Goal: Task Accomplishment & Management: Use online tool/utility

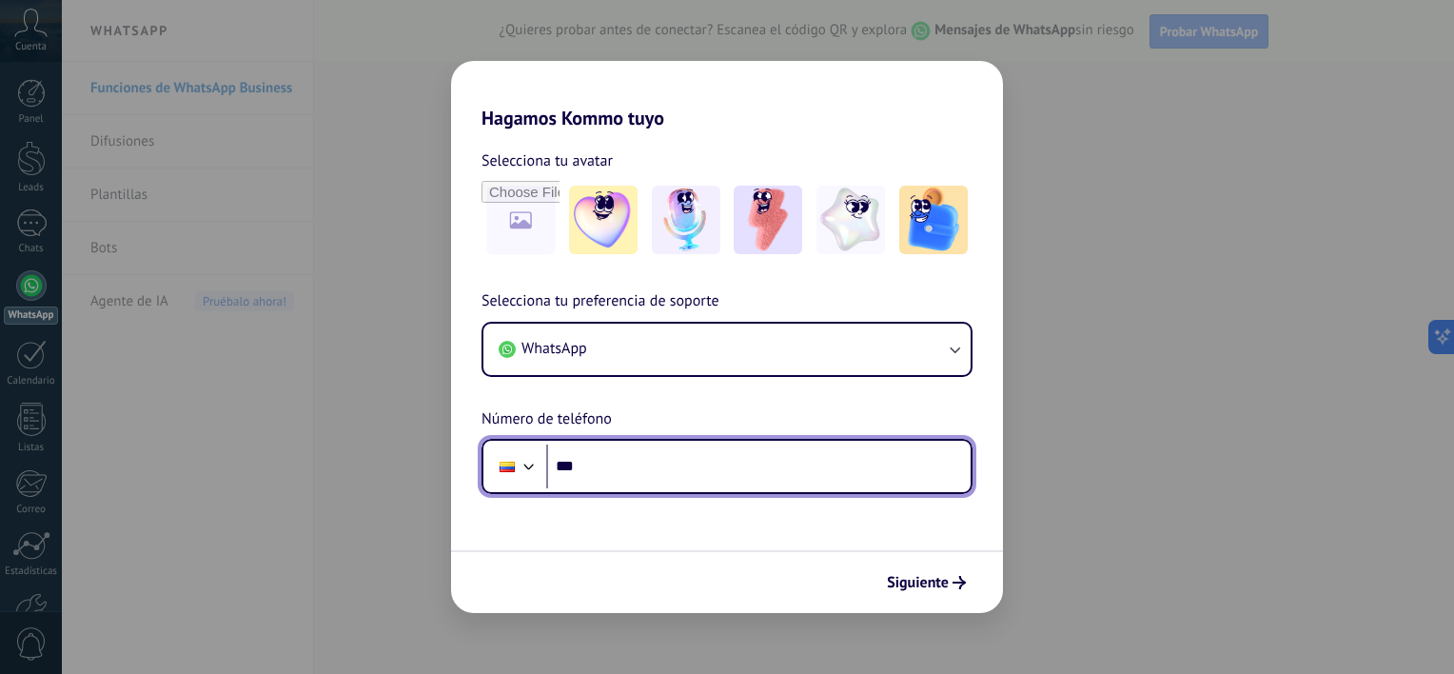
click at [794, 464] on input "***" at bounding box center [758, 466] width 424 height 44
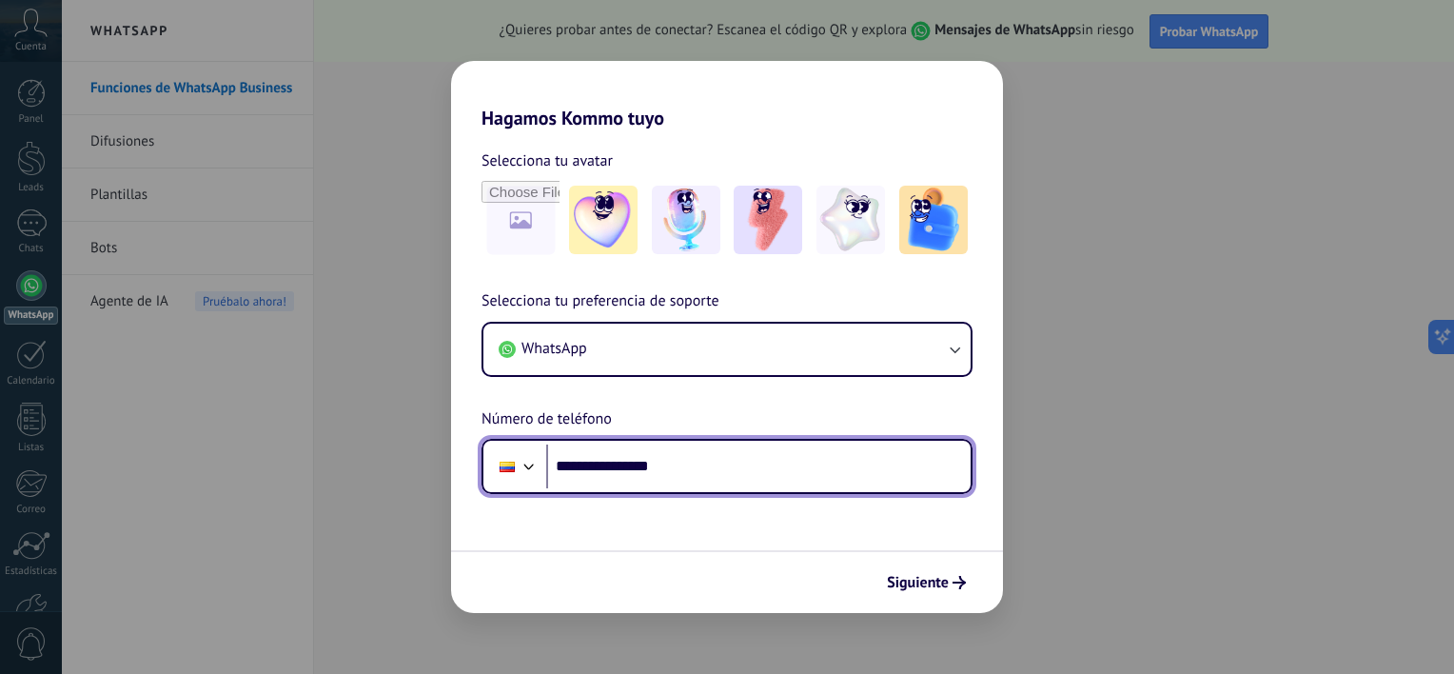
type input "**********"
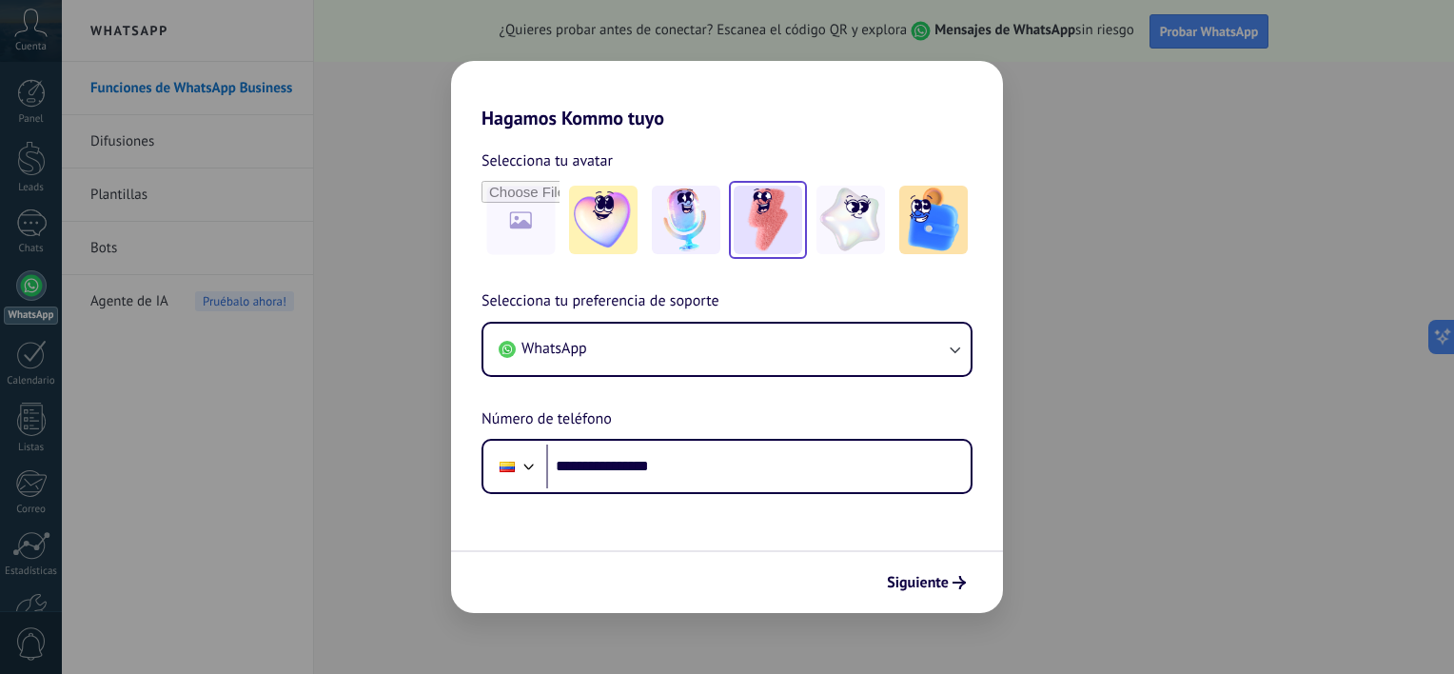
click at [775, 223] on img at bounding box center [768, 220] width 69 height 69
click at [921, 586] on span "Siguiente" at bounding box center [918, 582] width 62 height 13
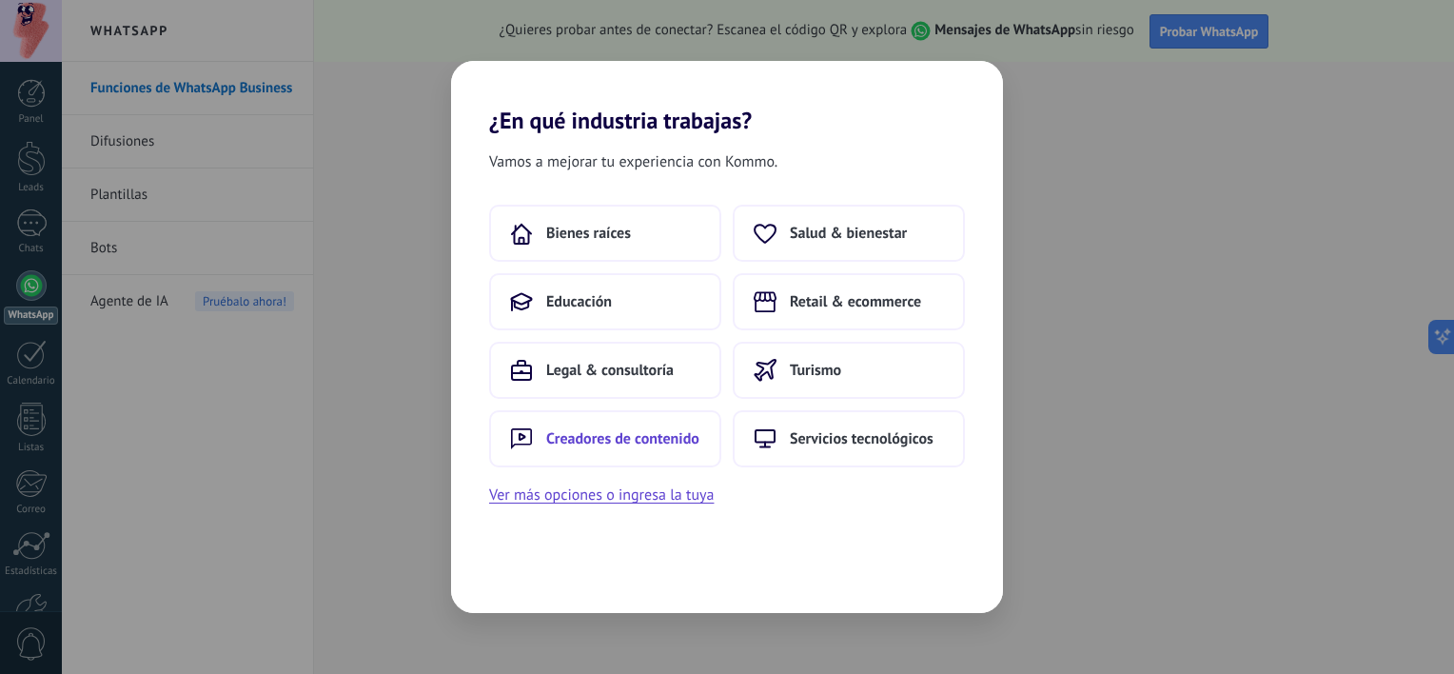
click at [566, 434] on span "Creadores de contenido" at bounding box center [622, 438] width 153 height 19
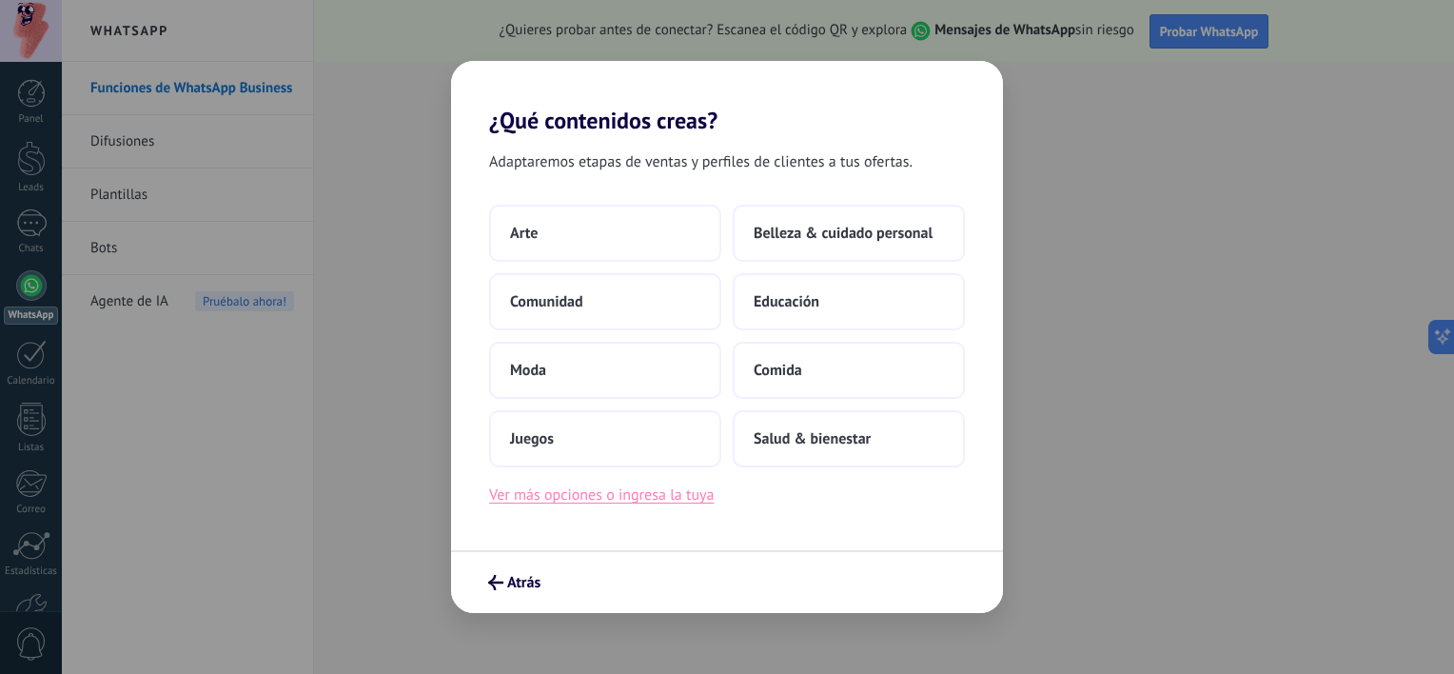
click at [617, 502] on button "Ver más opciones o ingresa la tuya" at bounding box center [601, 494] width 225 height 25
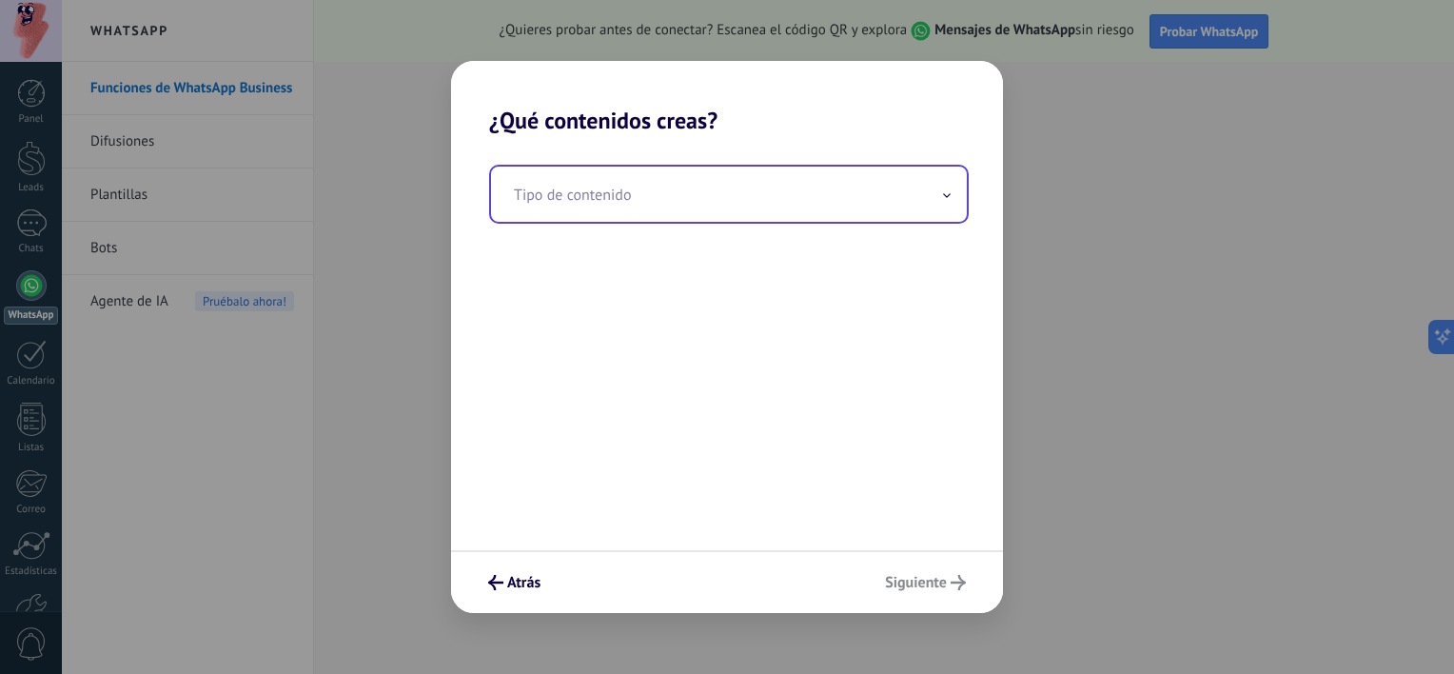
click at [607, 192] on input "text" at bounding box center [729, 194] width 476 height 55
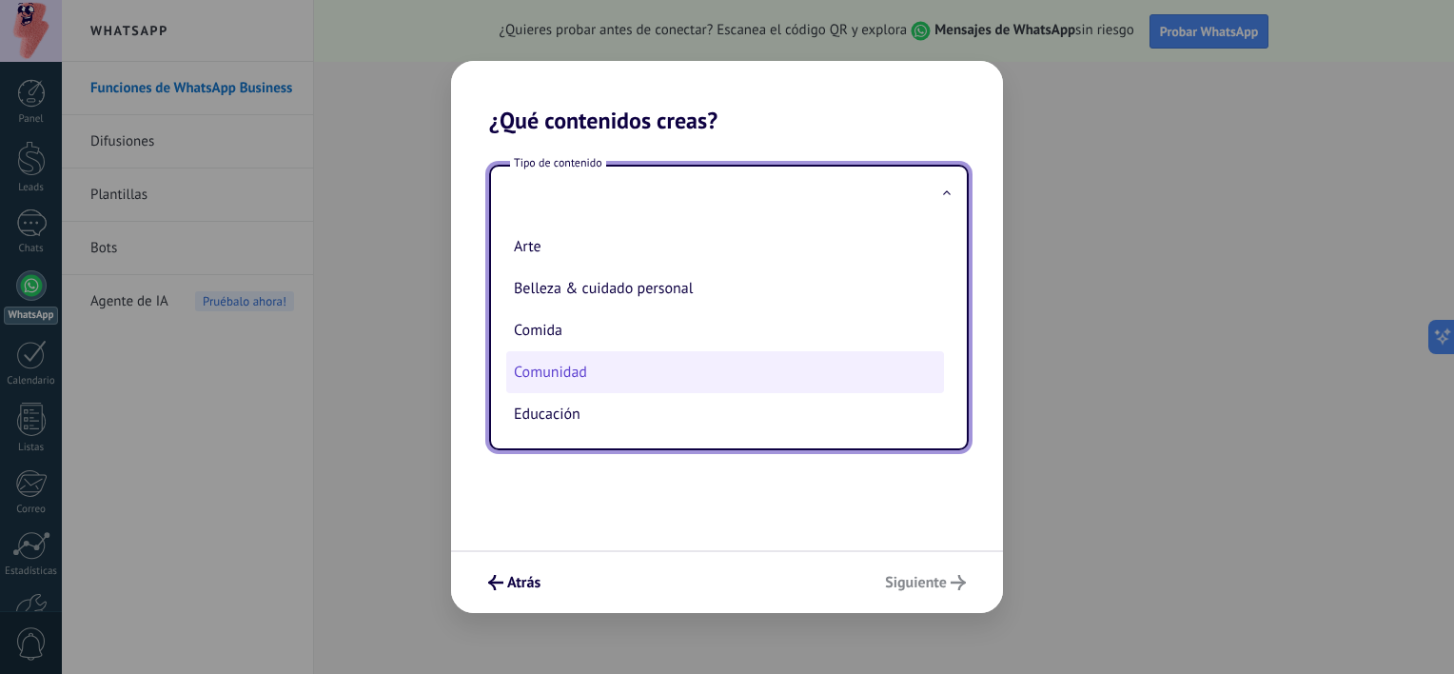
click at [593, 364] on li "Comunidad" at bounding box center [725, 372] width 438 height 42
type input "*********"
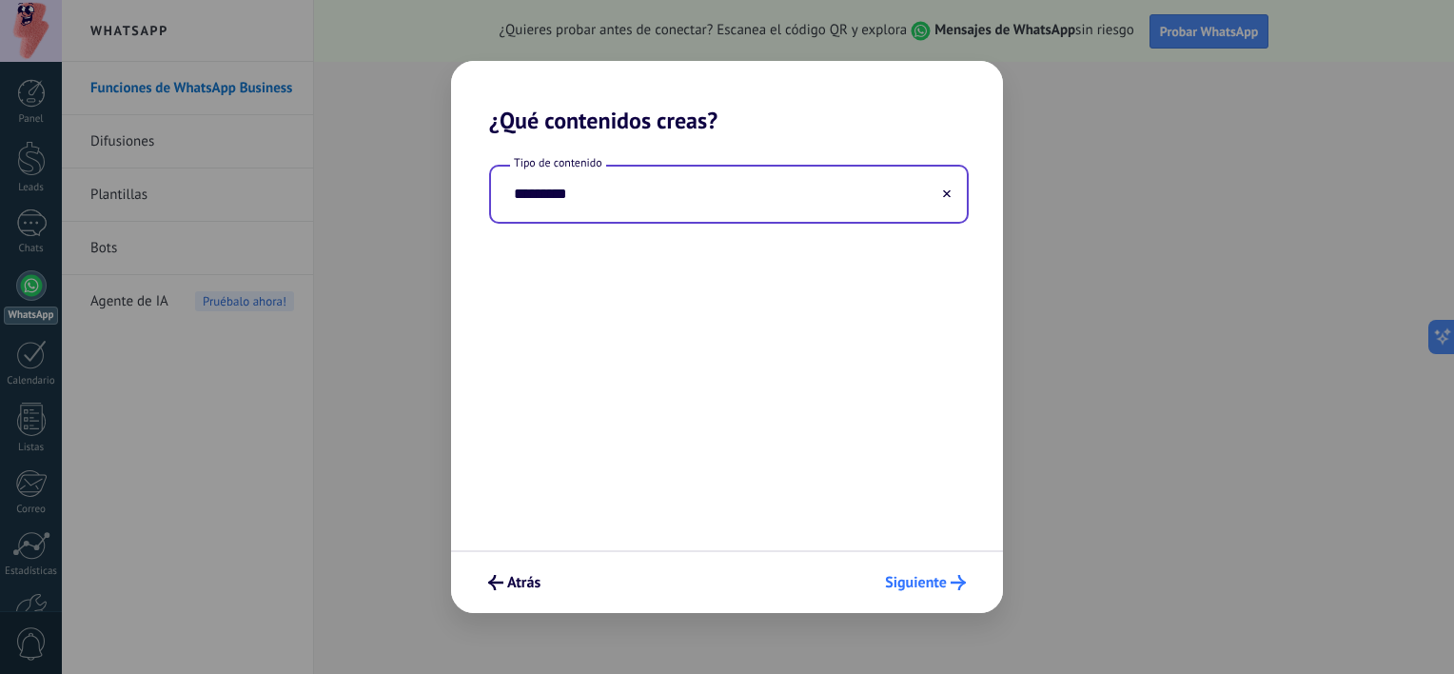
click at [902, 577] on span "Siguiente" at bounding box center [916, 582] width 62 height 13
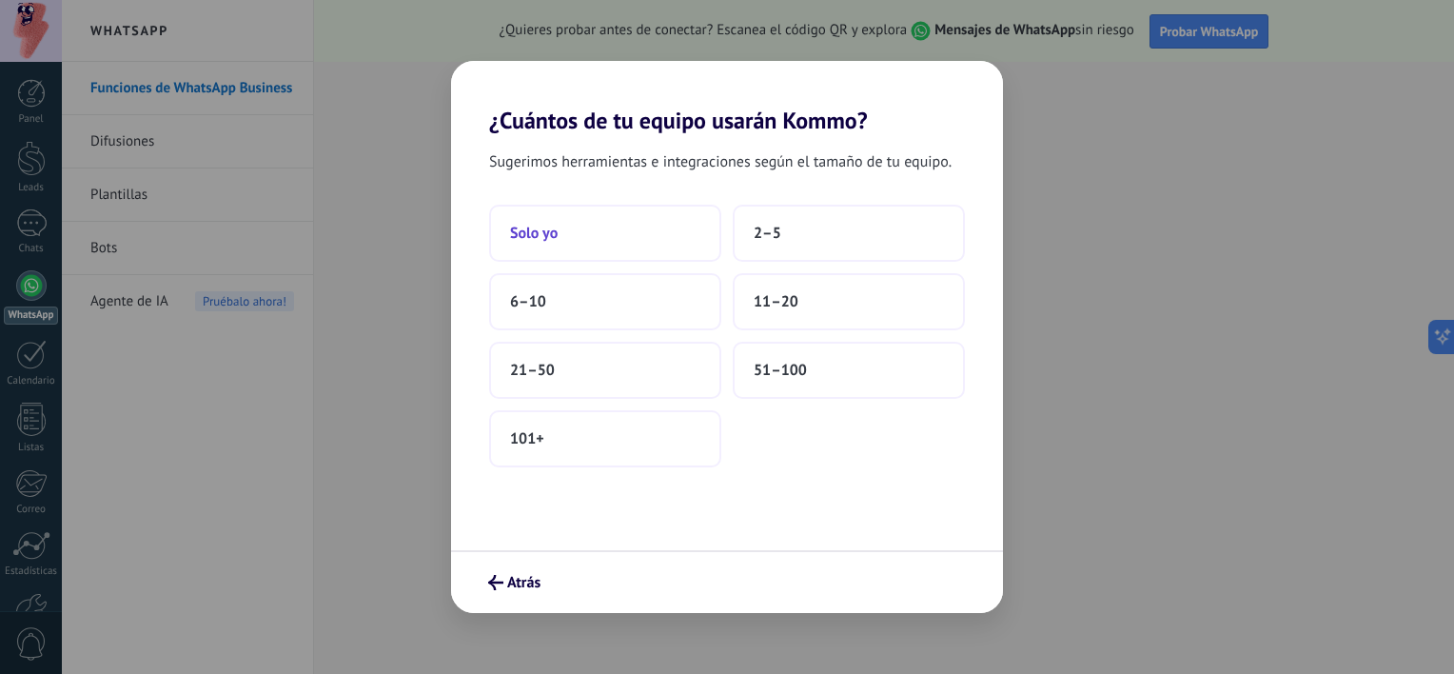
click at [652, 207] on button "Solo yo" at bounding box center [605, 233] width 232 height 57
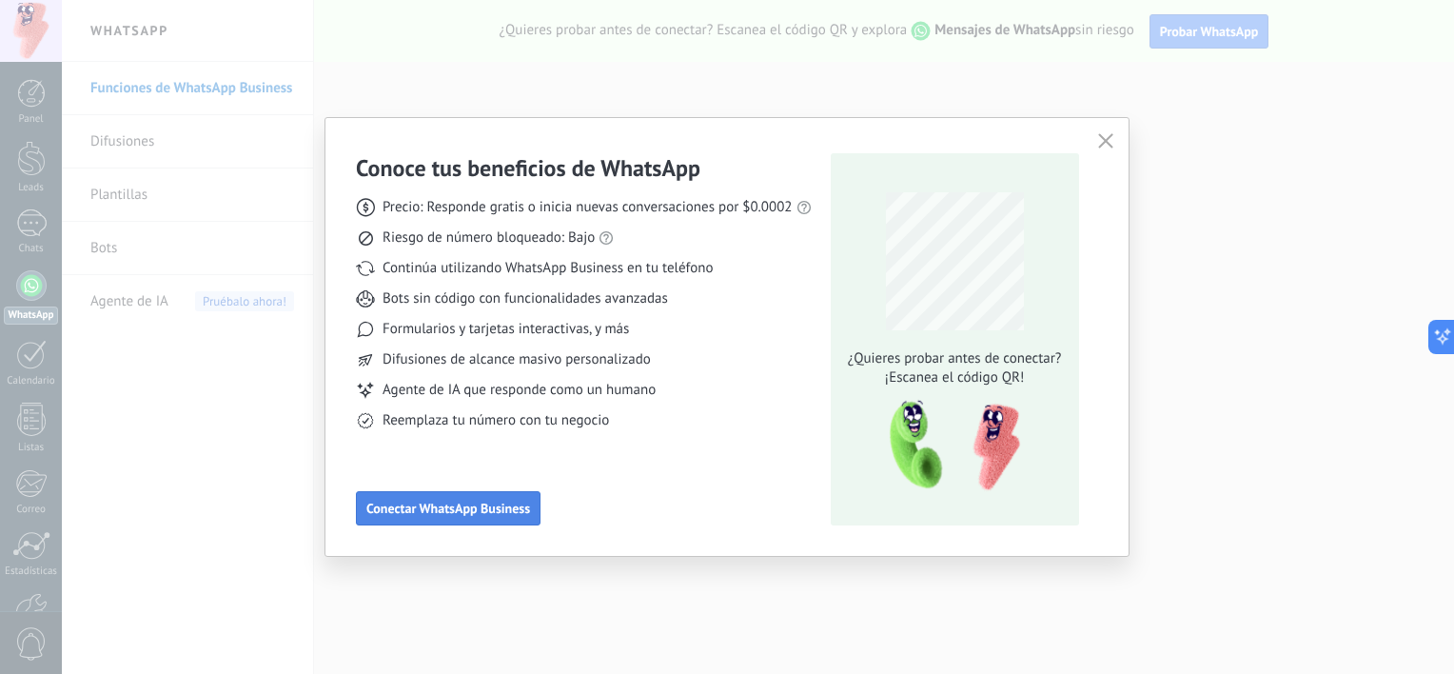
click at [471, 505] on span "Conectar WhatsApp Business" at bounding box center [448, 508] width 164 height 13
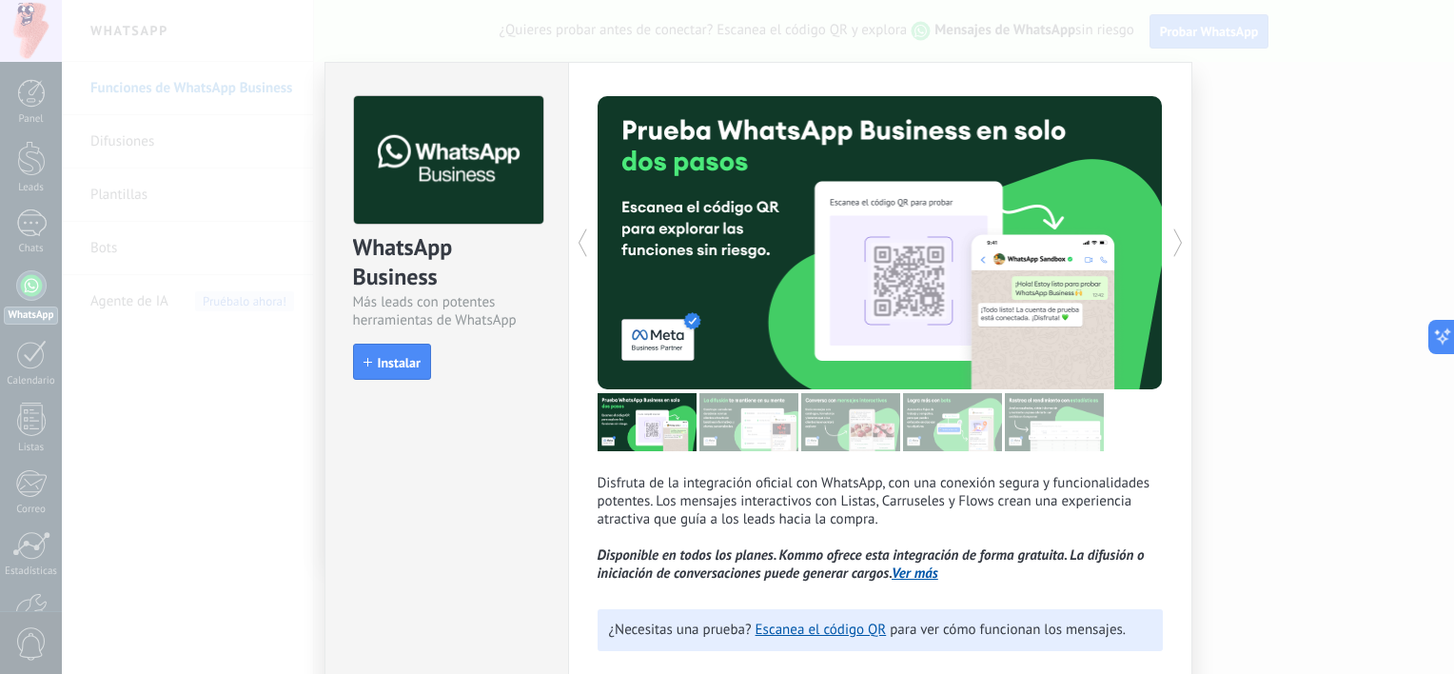
click at [1235, 178] on div "WhatsApp Business Más leads con potentes herramientas de WhatsApp install Insta…" at bounding box center [758, 337] width 1392 height 674
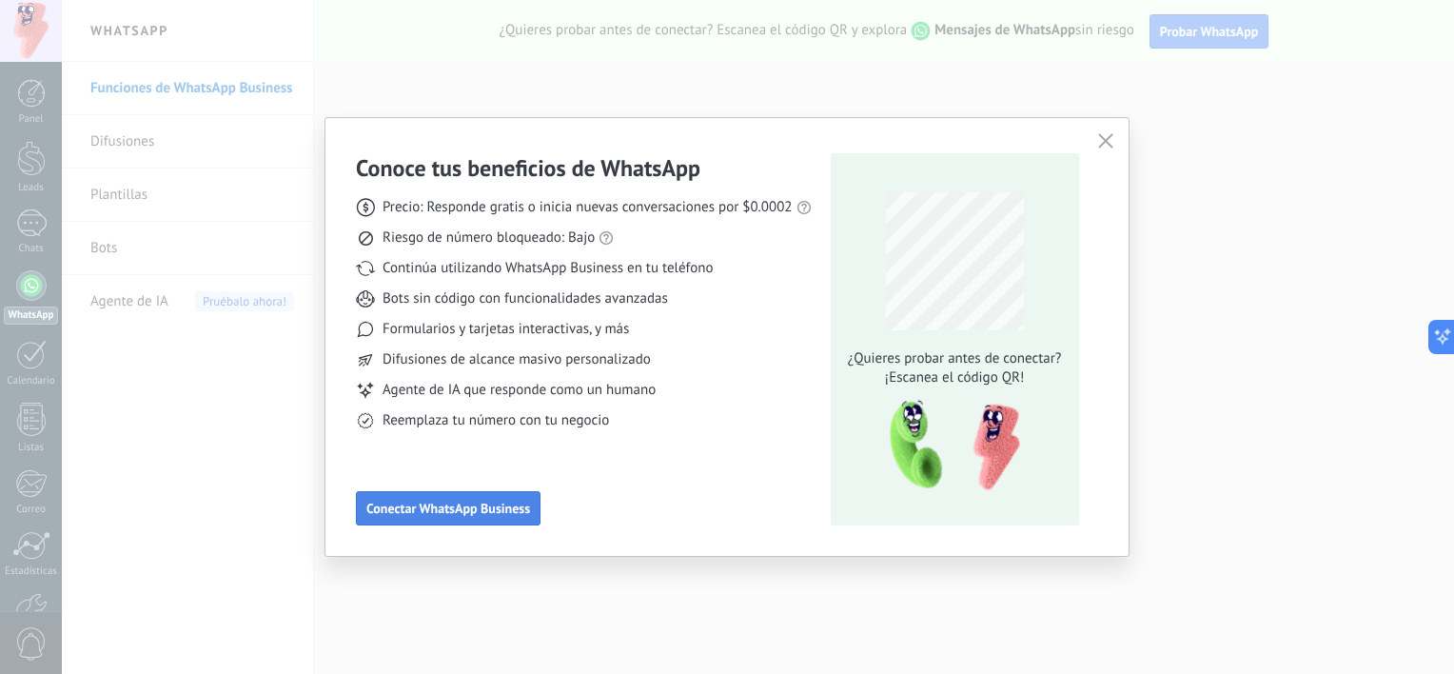
click at [502, 520] on button "Conectar WhatsApp Business" at bounding box center [448, 508] width 185 height 34
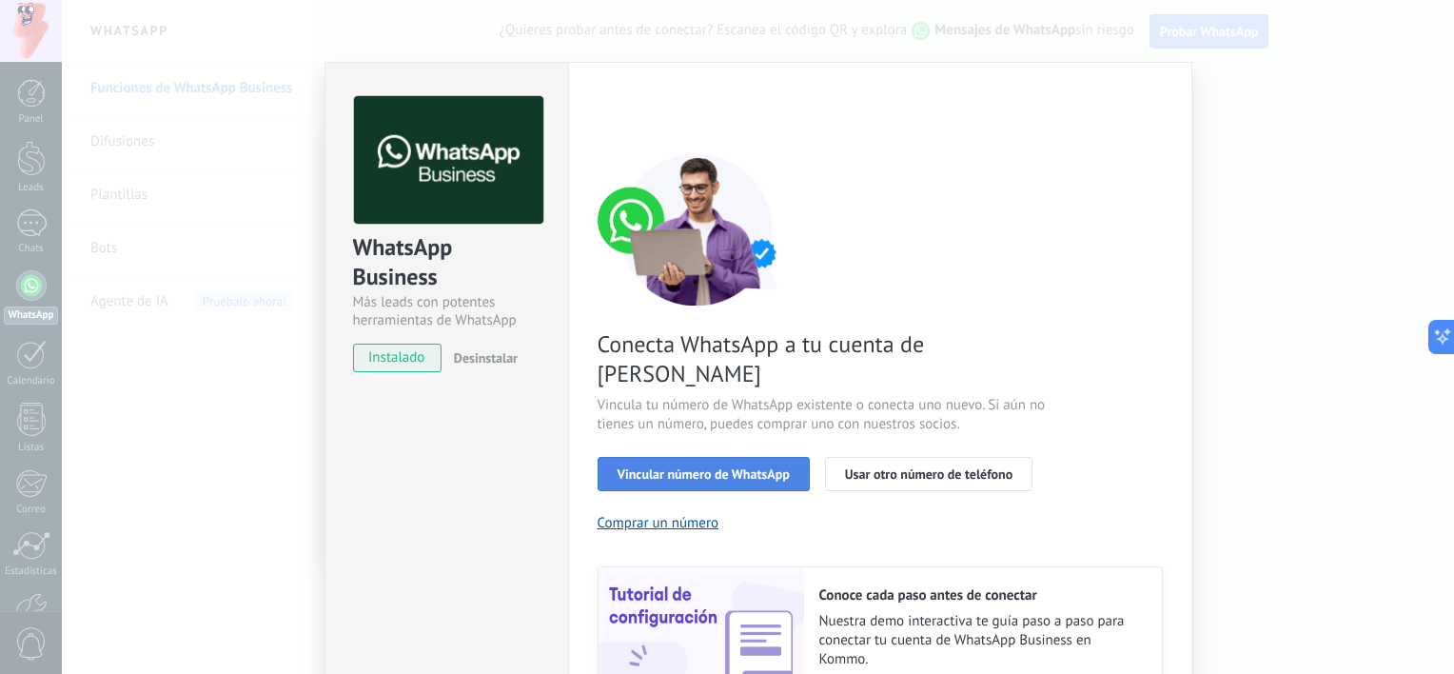
click at [627, 467] on span "Vincular número de WhatsApp" at bounding box center [704, 473] width 172 height 13
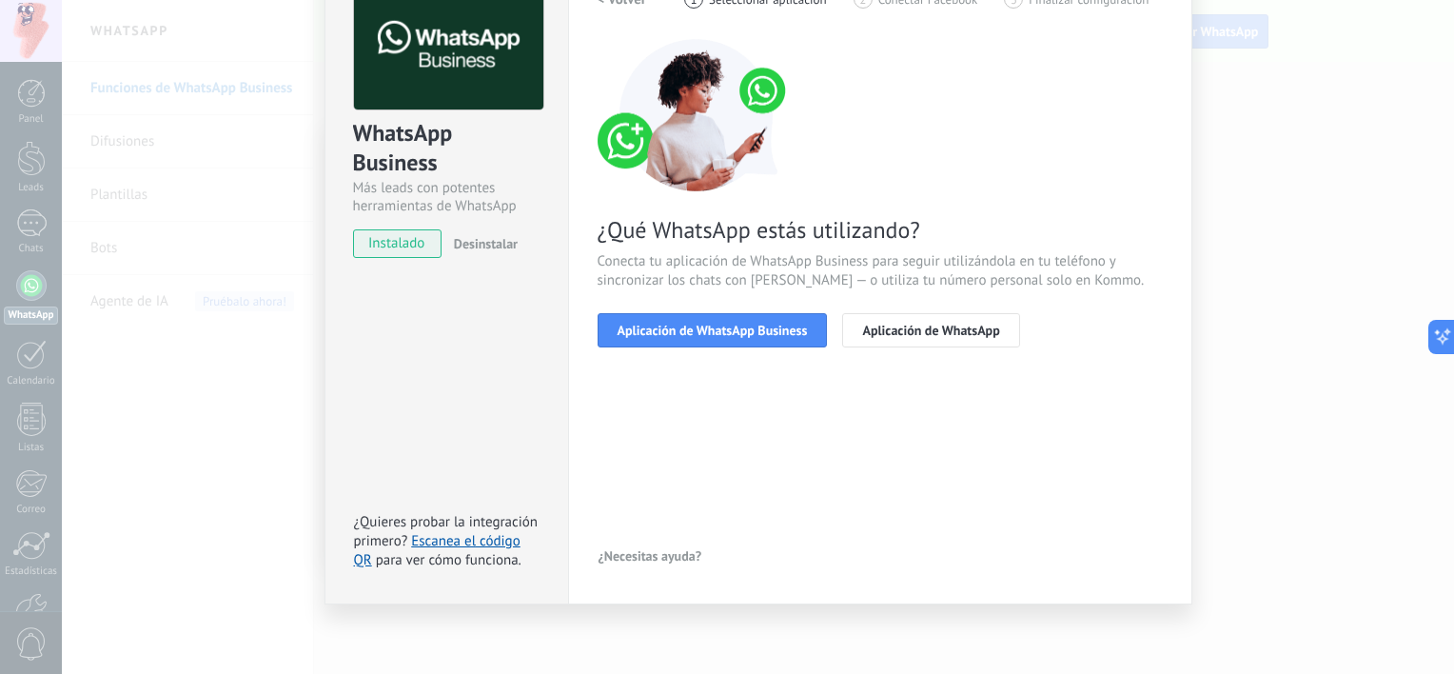
scroll to position [115, 0]
click at [662, 331] on span "Aplicación de WhatsApp Business" at bounding box center [713, 329] width 190 height 13
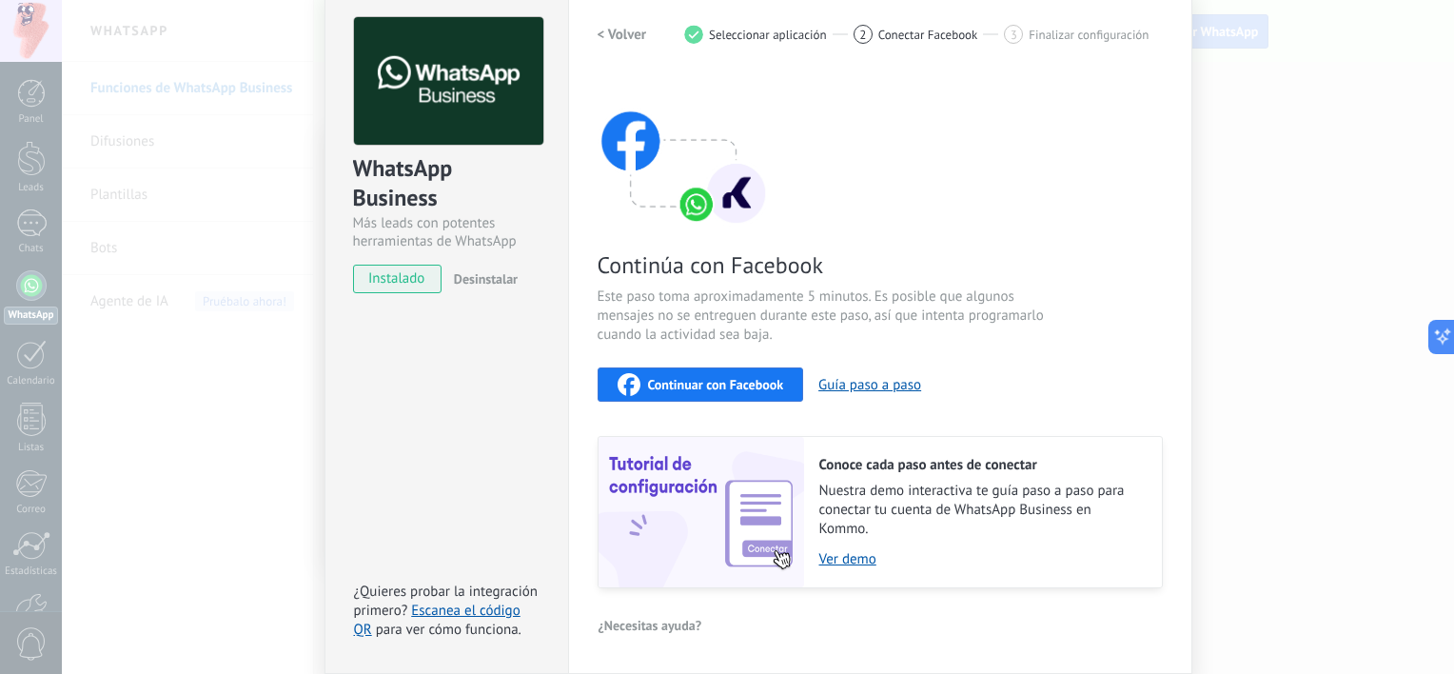
scroll to position [0, 0]
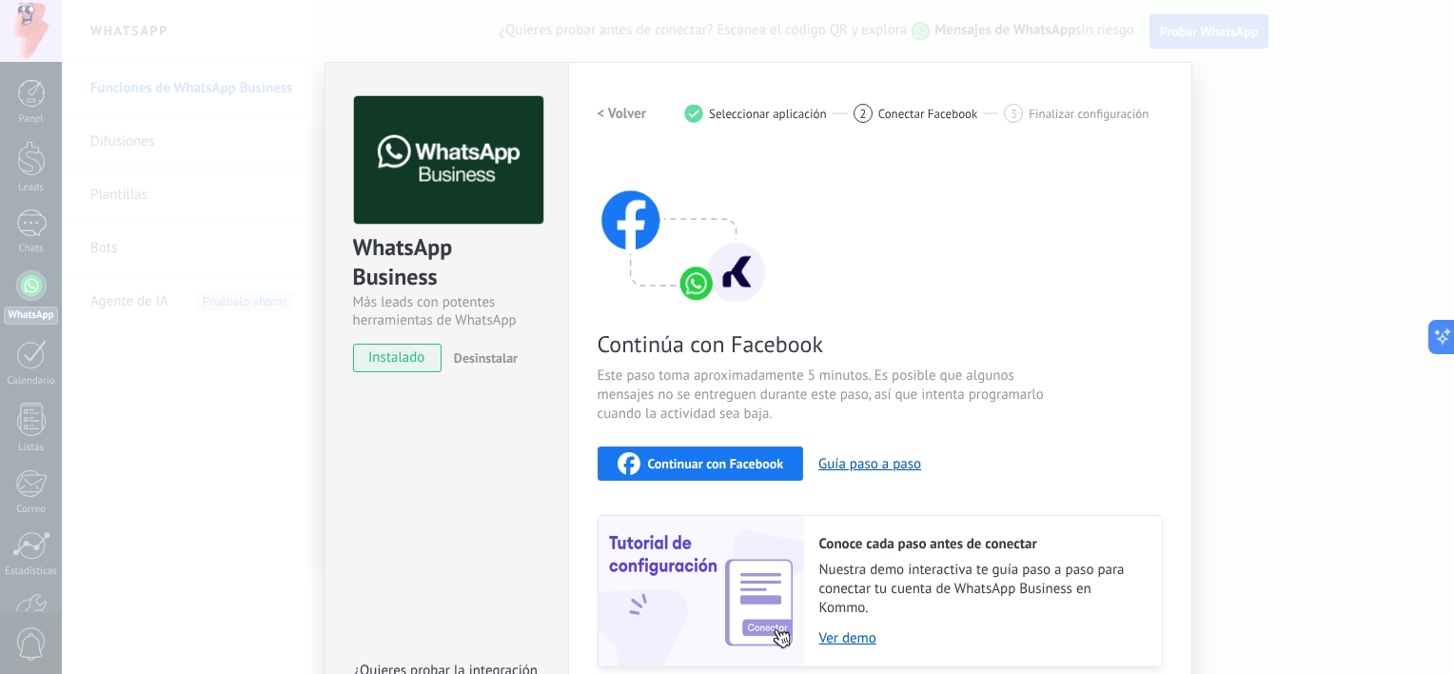
click at [1241, 91] on div "WhatsApp Business Más leads con potentes herramientas de WhatsApp instalado Des…" at bounding box center [758, 337] width 1392 height 674
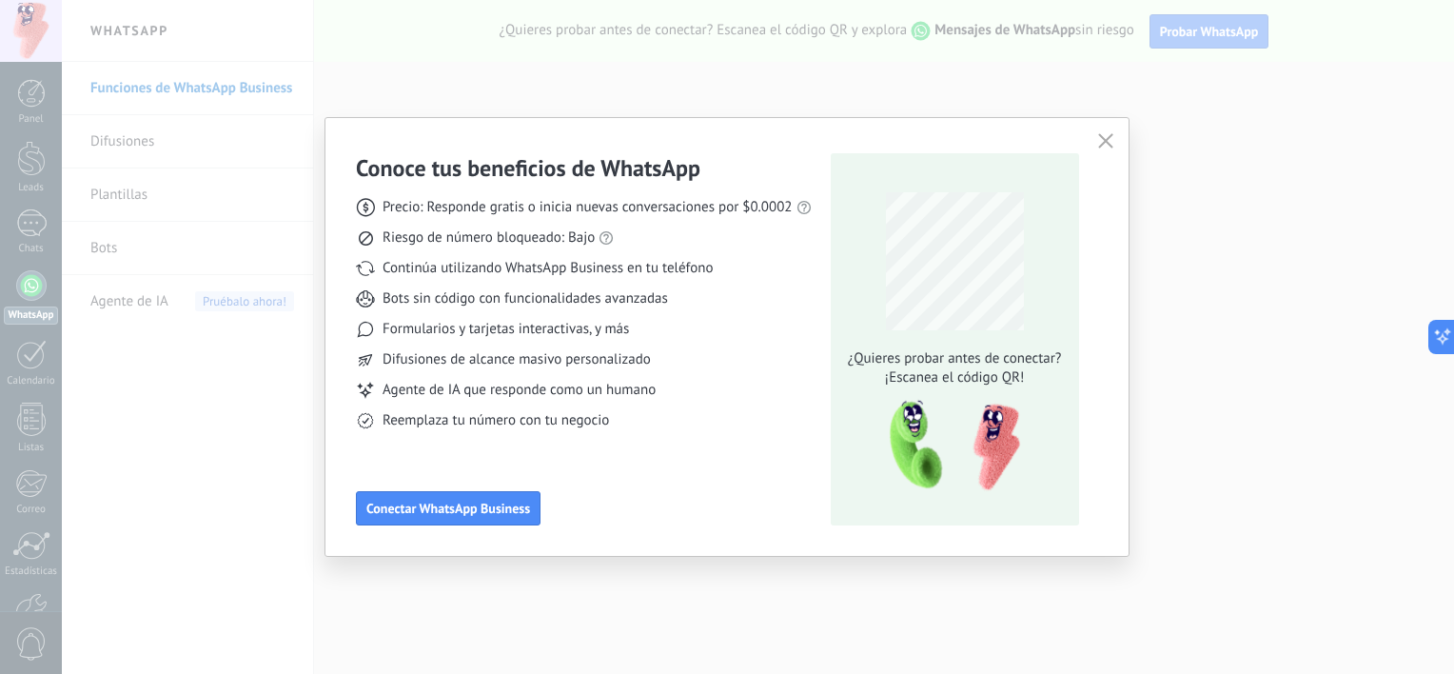
click at [1099, 140] on icon "button" at bounding box center [1105, 140] width 15 height 15
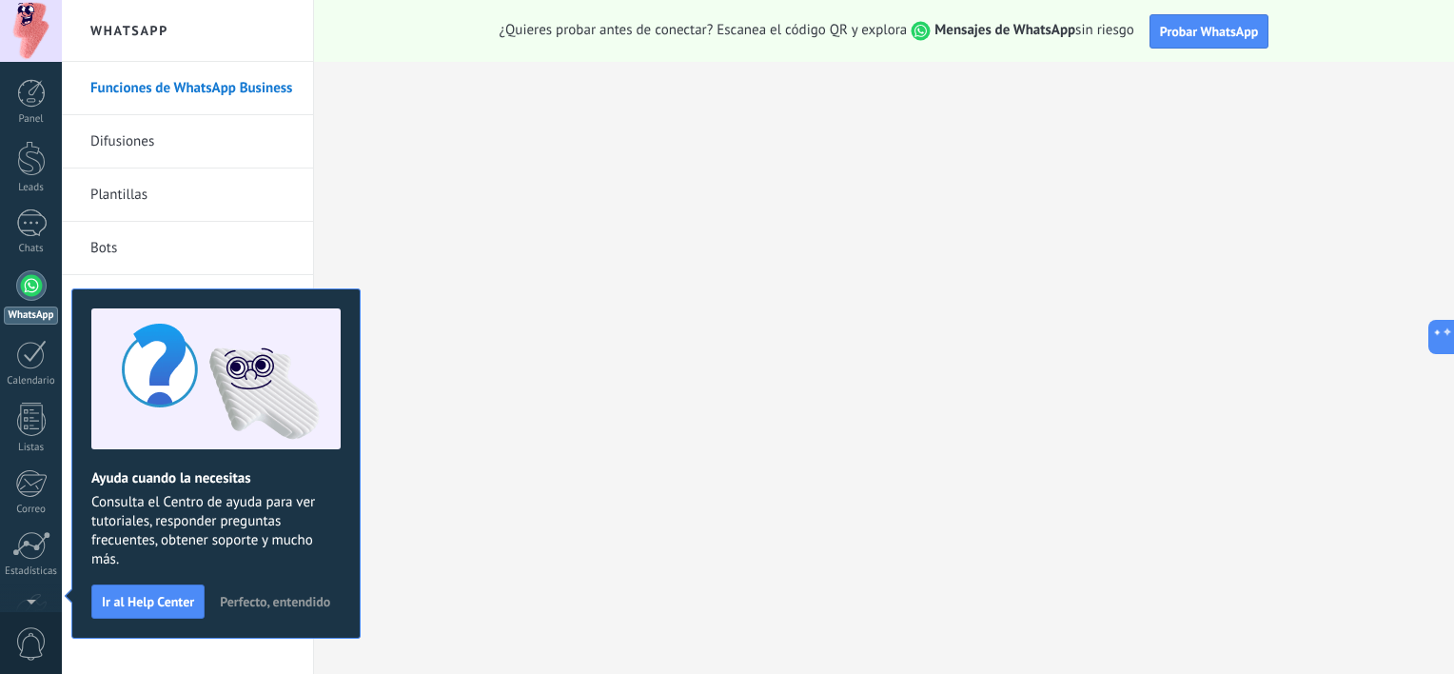
click at [273, 602] on span "Perfecto, entendido" at bounding box center [275, 601] width 110 height 13
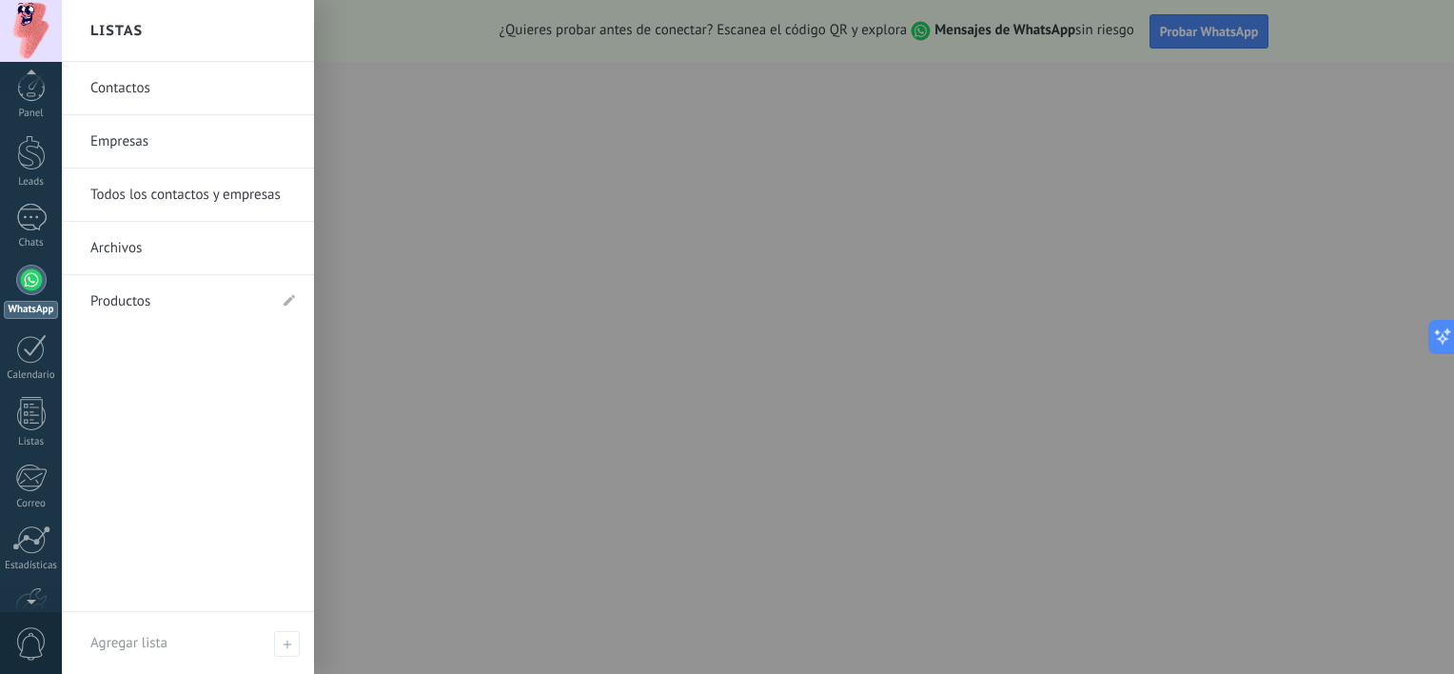
scroll to position [33, 0]
click at [40, 579] on div at bounding box center [31, 576] width 32 height 33
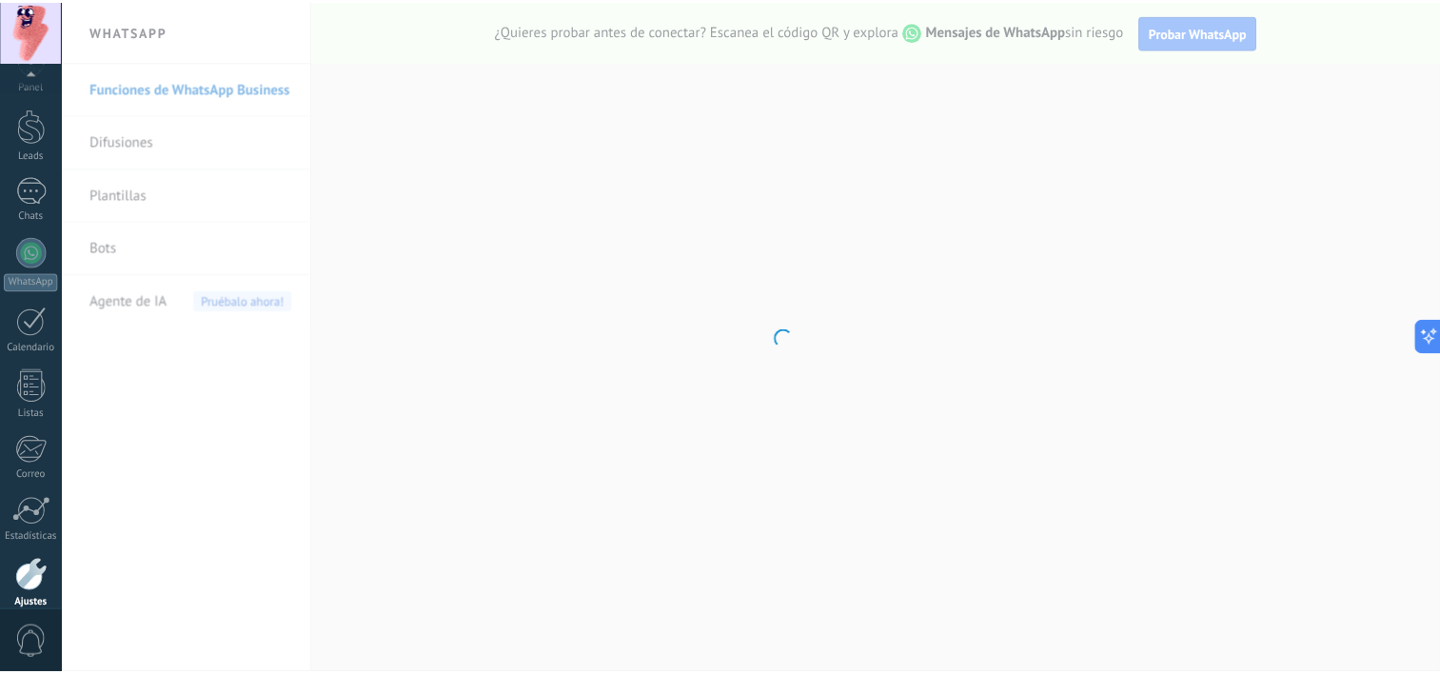
scroll to position [117, 0]
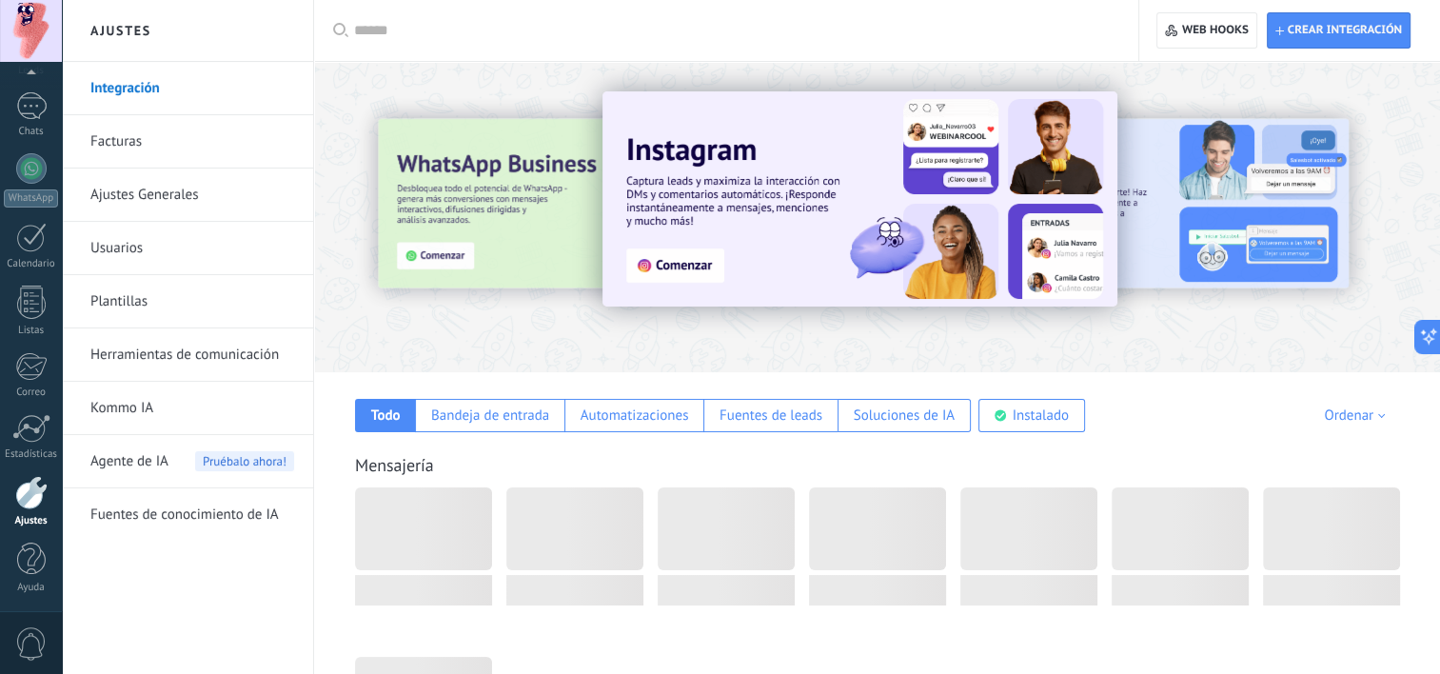
click at [42, 495] on div at bounding box center [31, 492] width 32 height 33
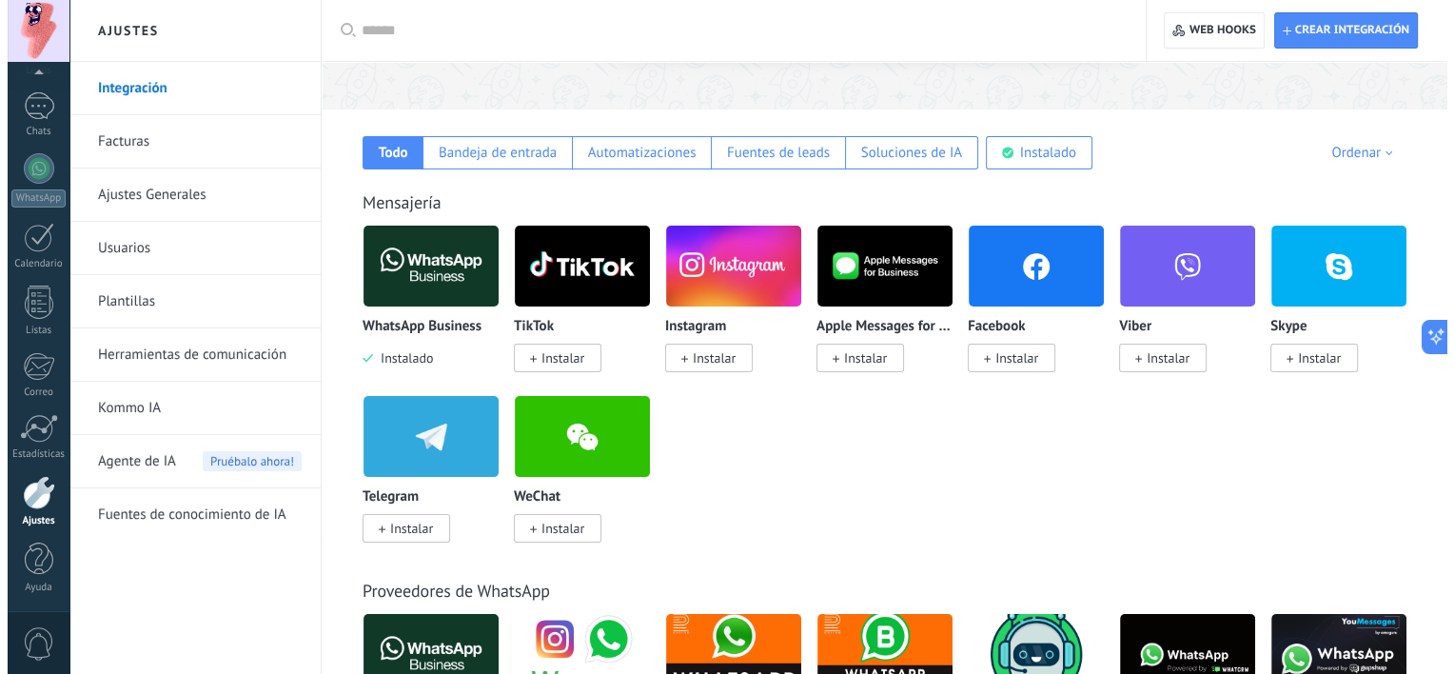
scroll to position [285, 0]
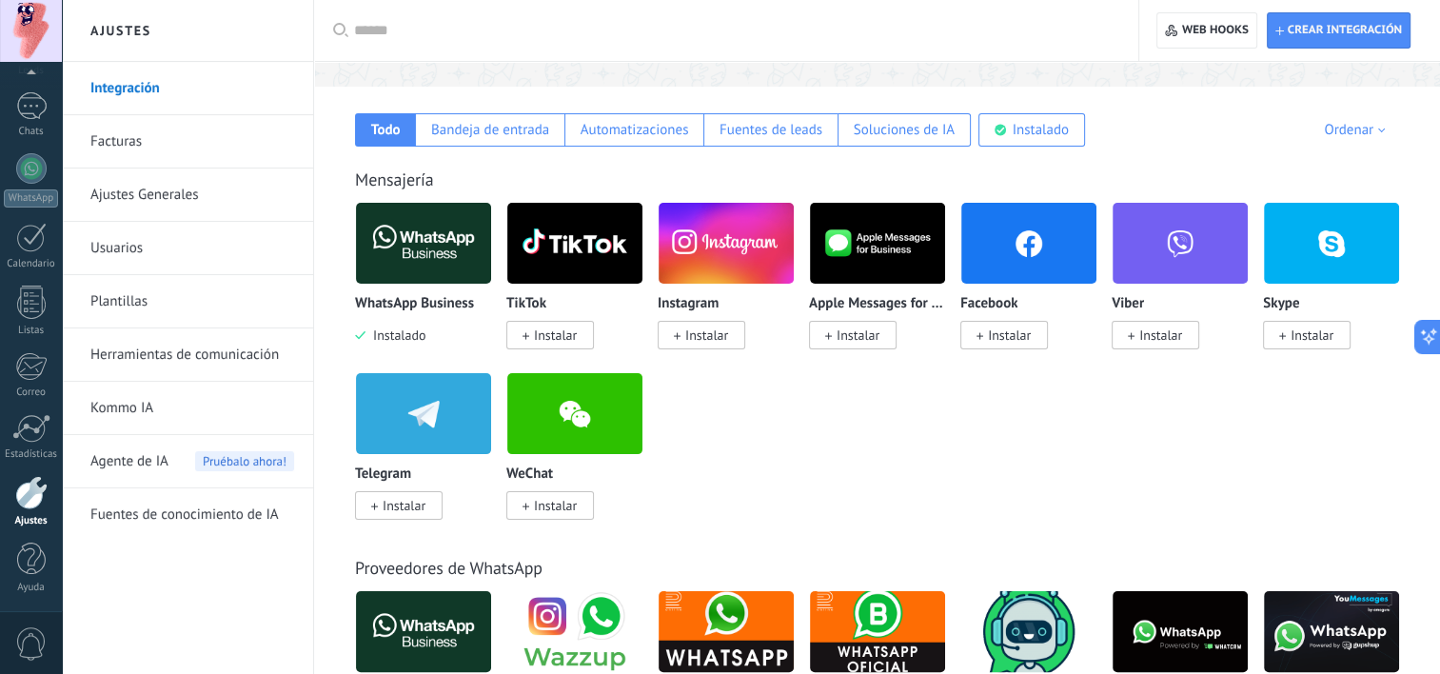
click at [454, 248] on img at bounding box center [423, 243] width 135 height 92
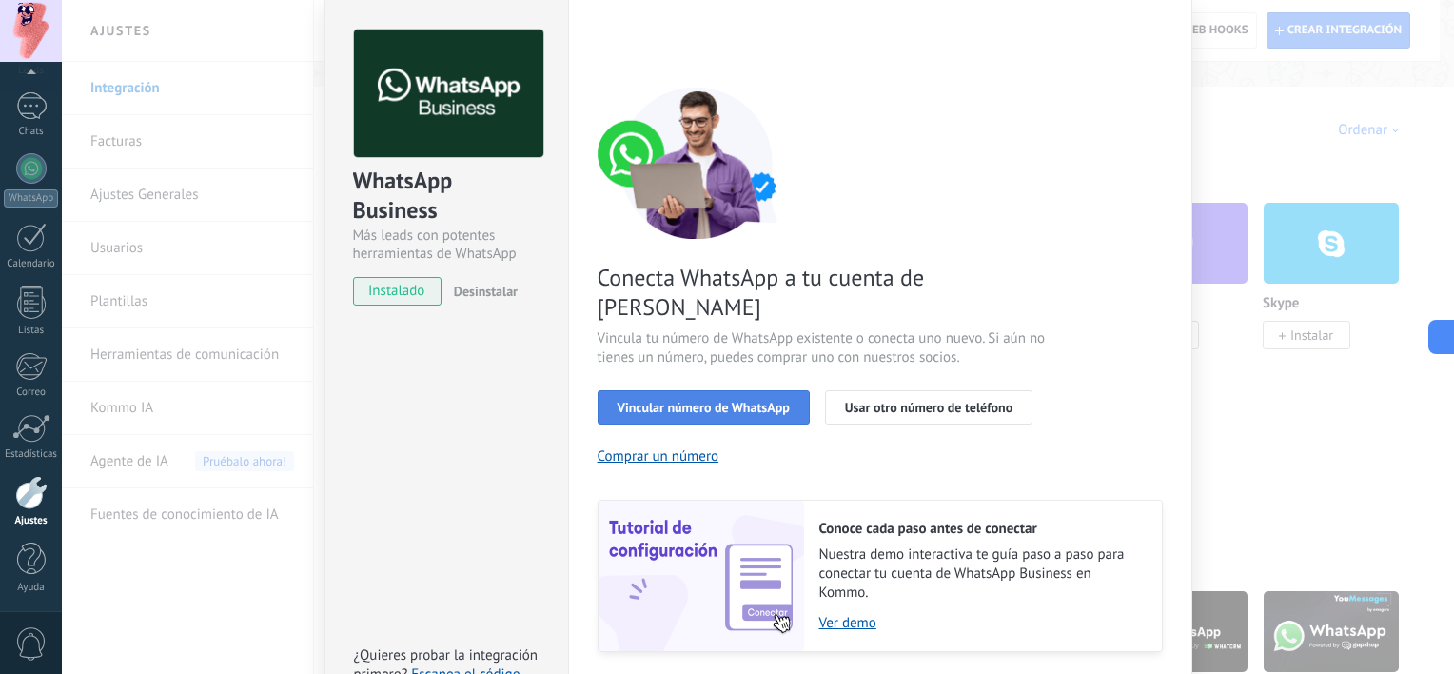
scroll to position [95, 0]
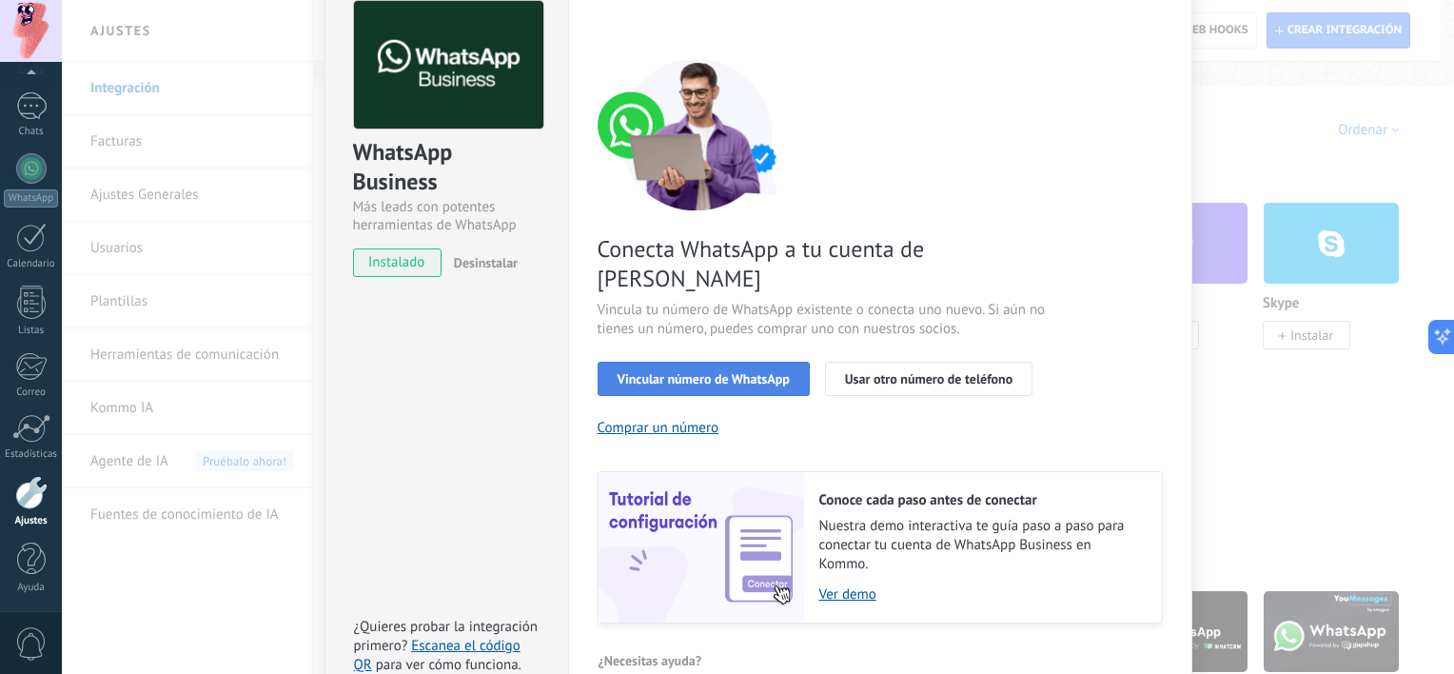
click at [644, 362] on button "Vincular número de WhatsApp" at bounding box center [704, 379] width 212 height 34
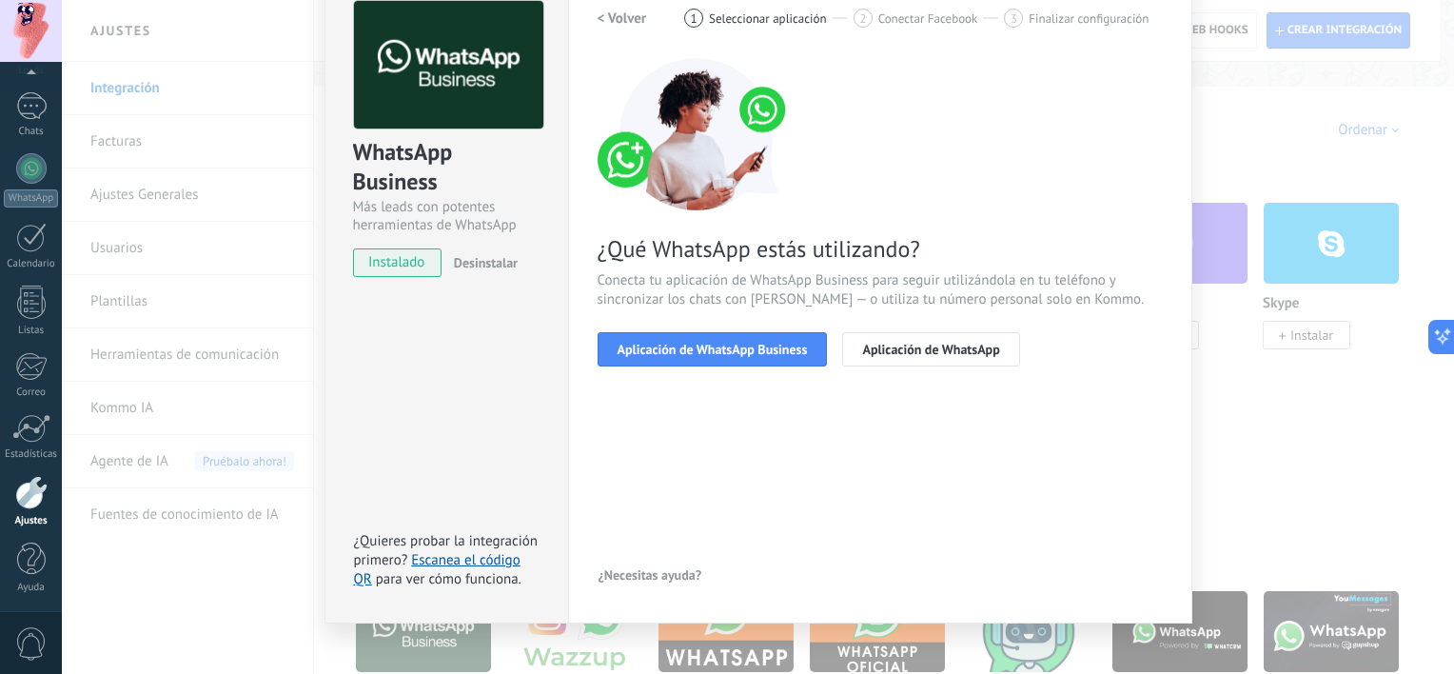
click at [644, 358] on button "Aplicación de WhatsApp Business" at bounding box center [713, 349] width 230 height 34
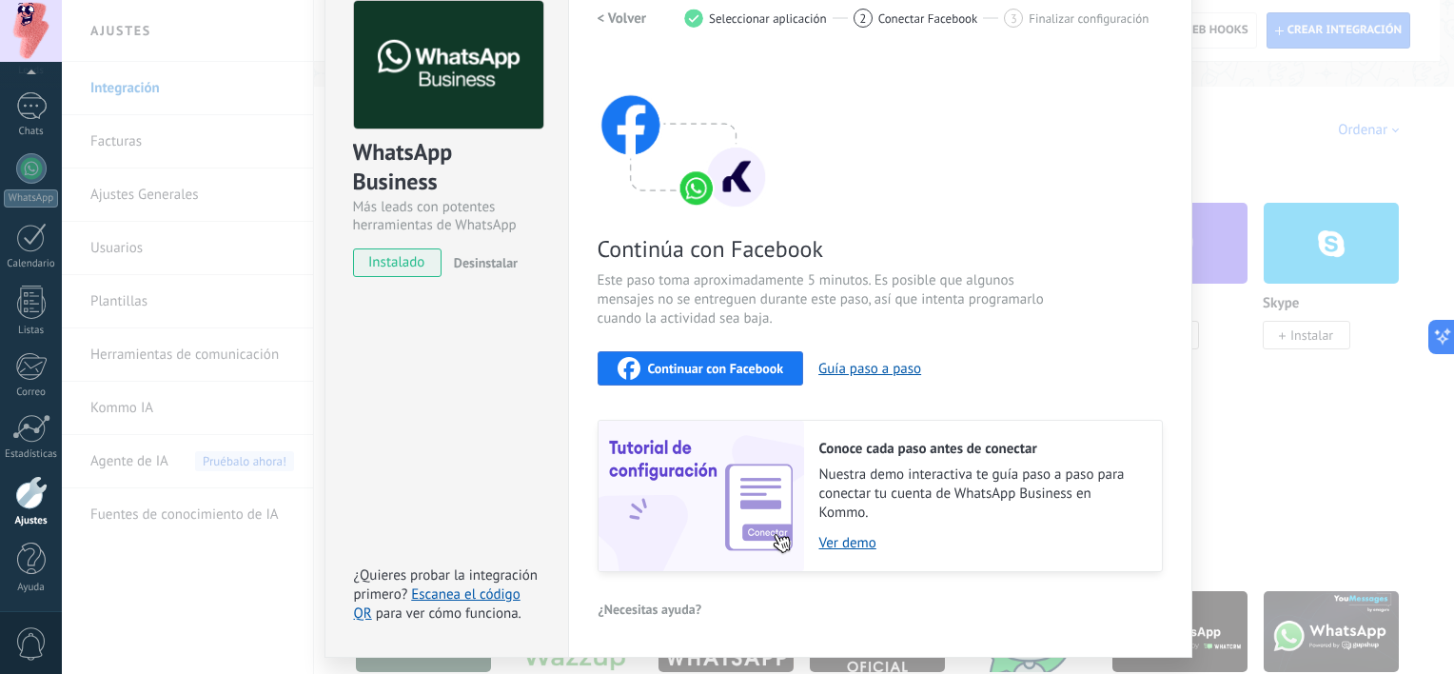
click at [652, 364] on span "Continuar con Facebook" at bounding box center [716, 368] width 136 height 13
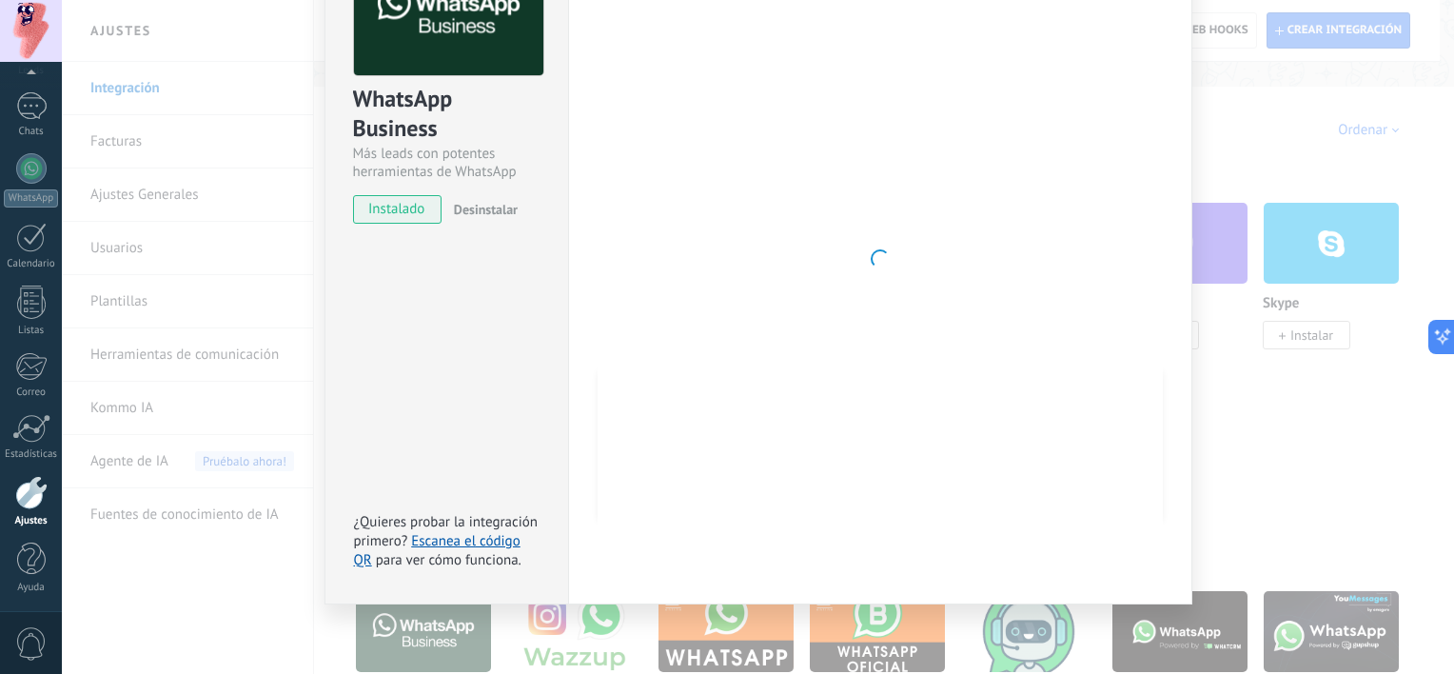
scroll to position [0, 0]
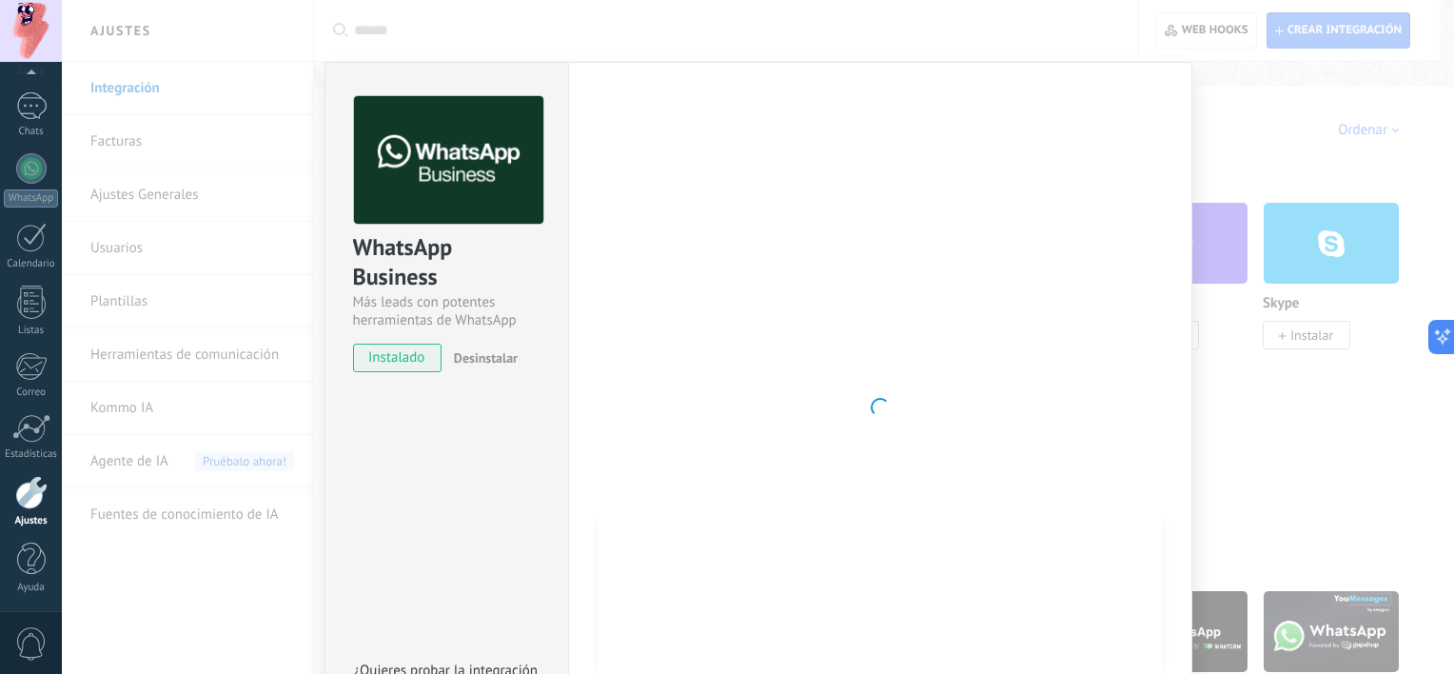
click at [709, 222] on div at bounding box center [880, 407] width 565 height 622
click at [1275, 175] on div "WhatsApp Business Más leads con potentes herramientas de WhatsApp instalado Des…" at bounding box center [758, 337] width 1392 height 674
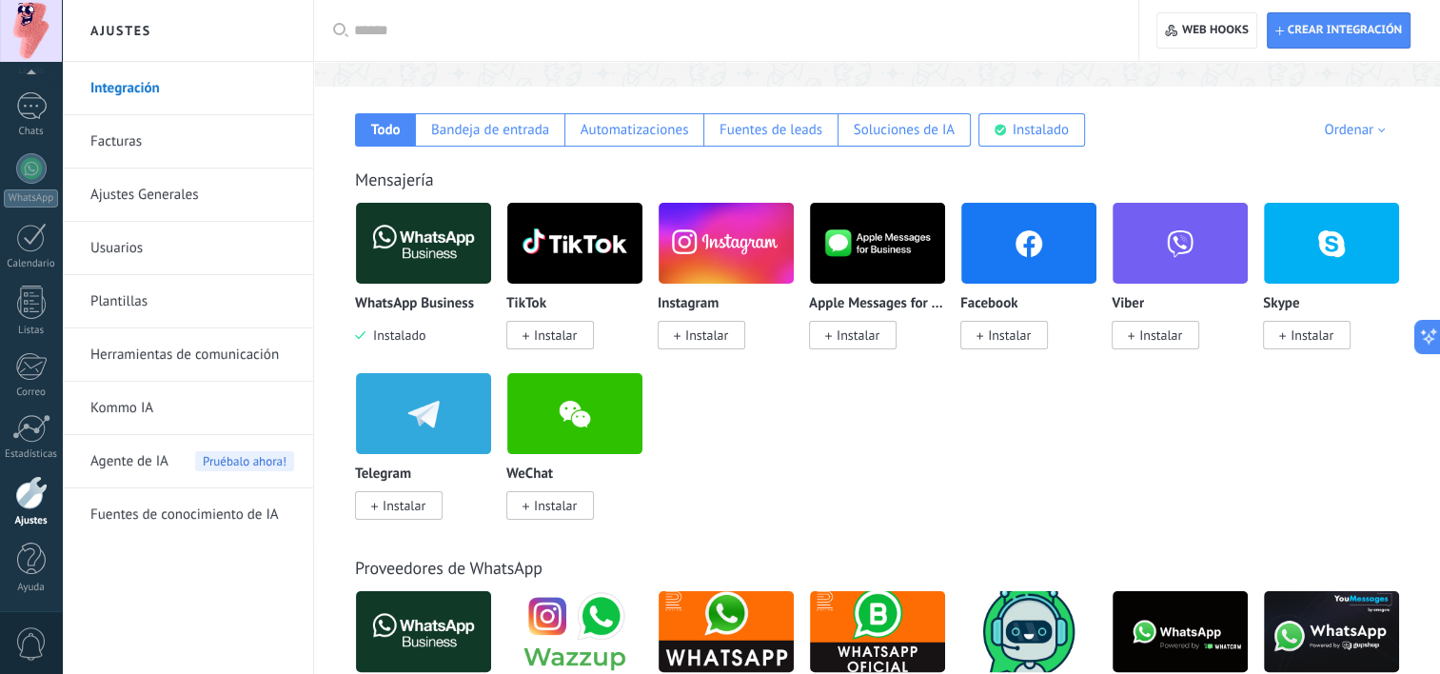
click at [432, 254] on img at bounding box center [423, 243] width 135 height 92
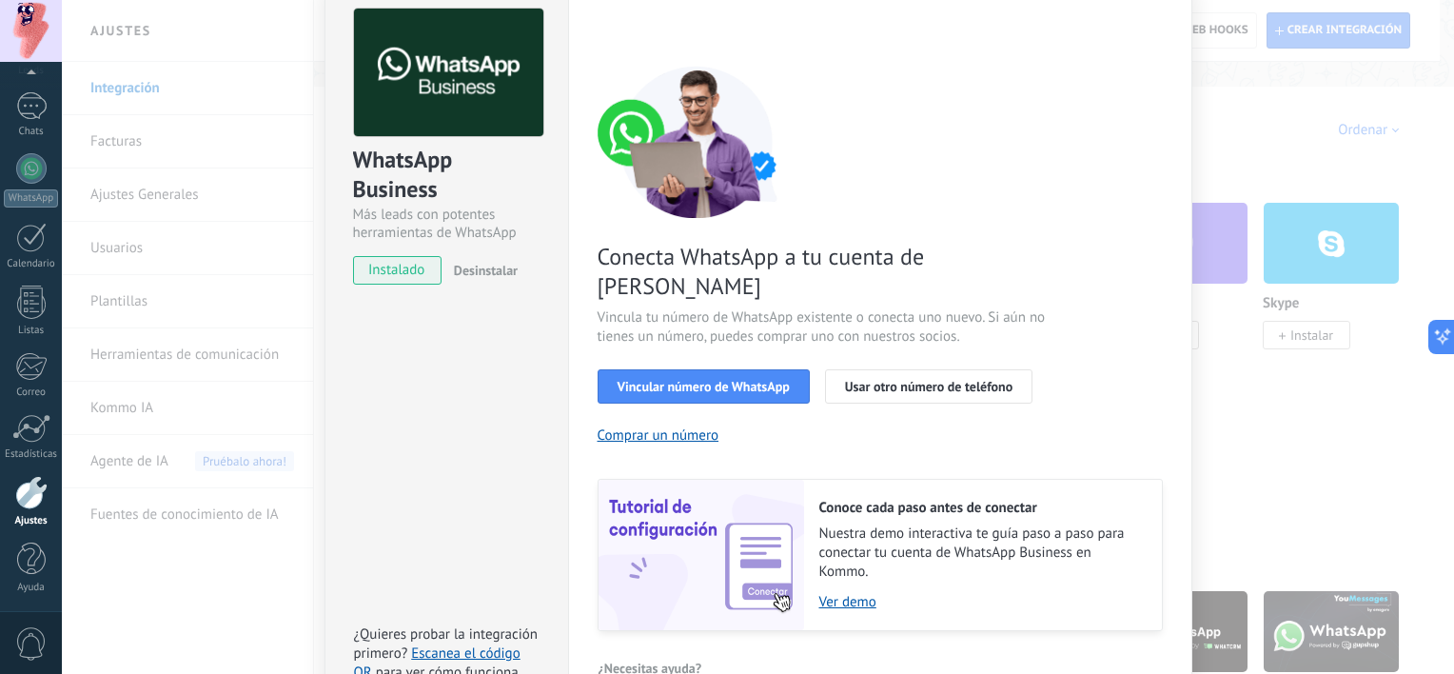
scroll to position [171, 0]
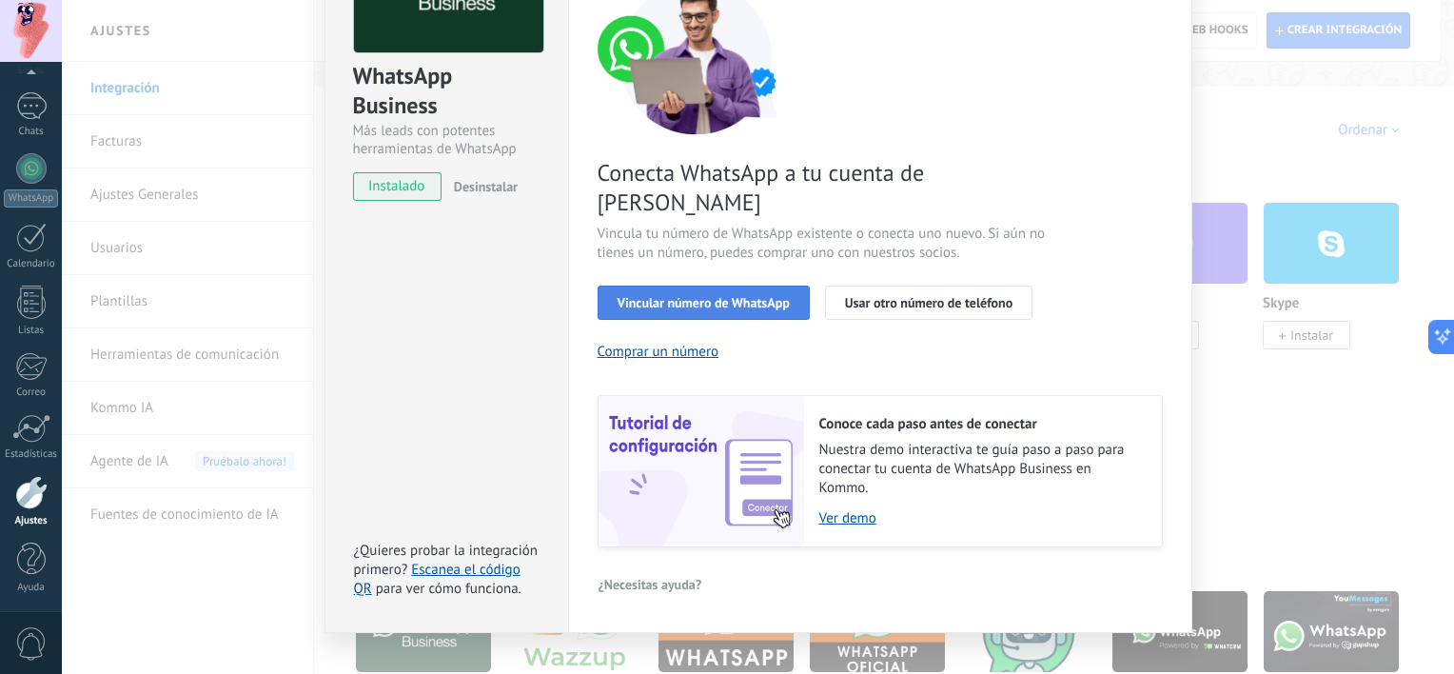
click at [730, 296] on span "Vincular número de WhatsApp" at bounding box center [704, 302] width 172 height 13
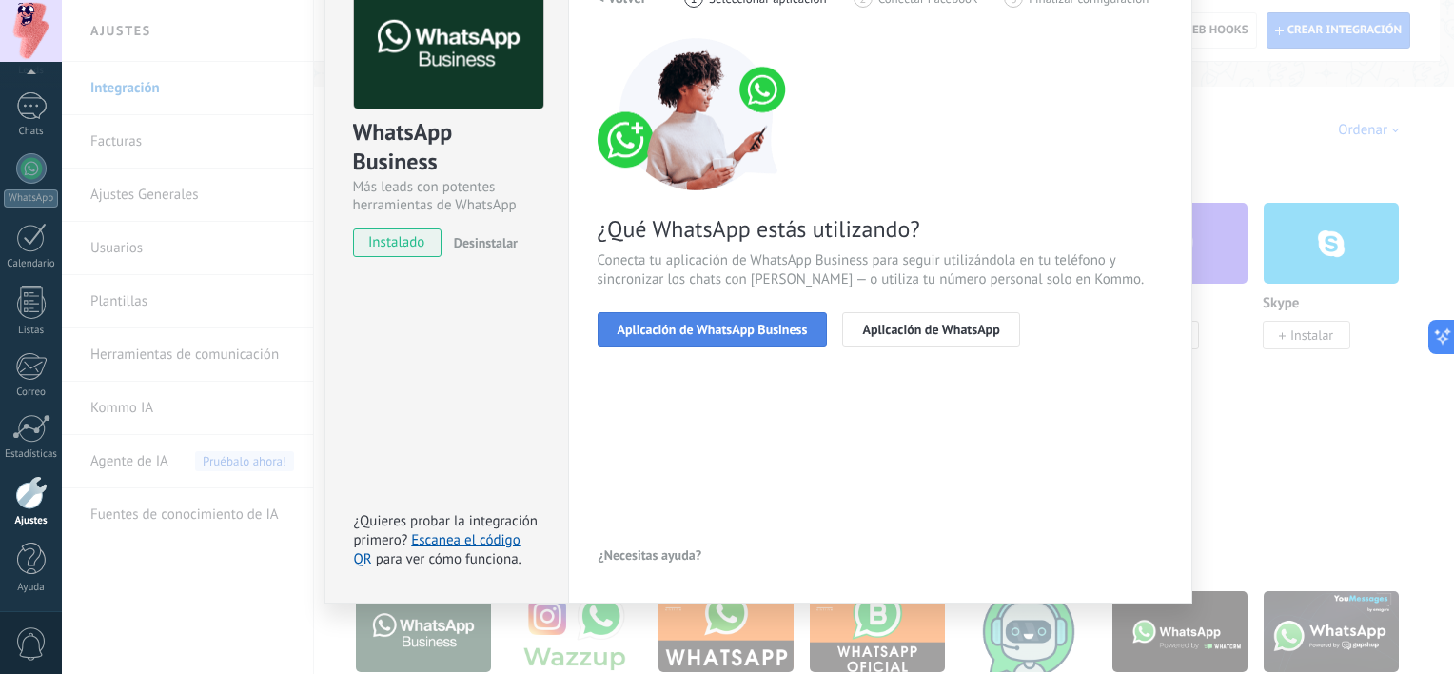
click at [740, 326] on span "Aplicación de WhatsApp Business" at bounding box center [713, 329] width 190 height 13
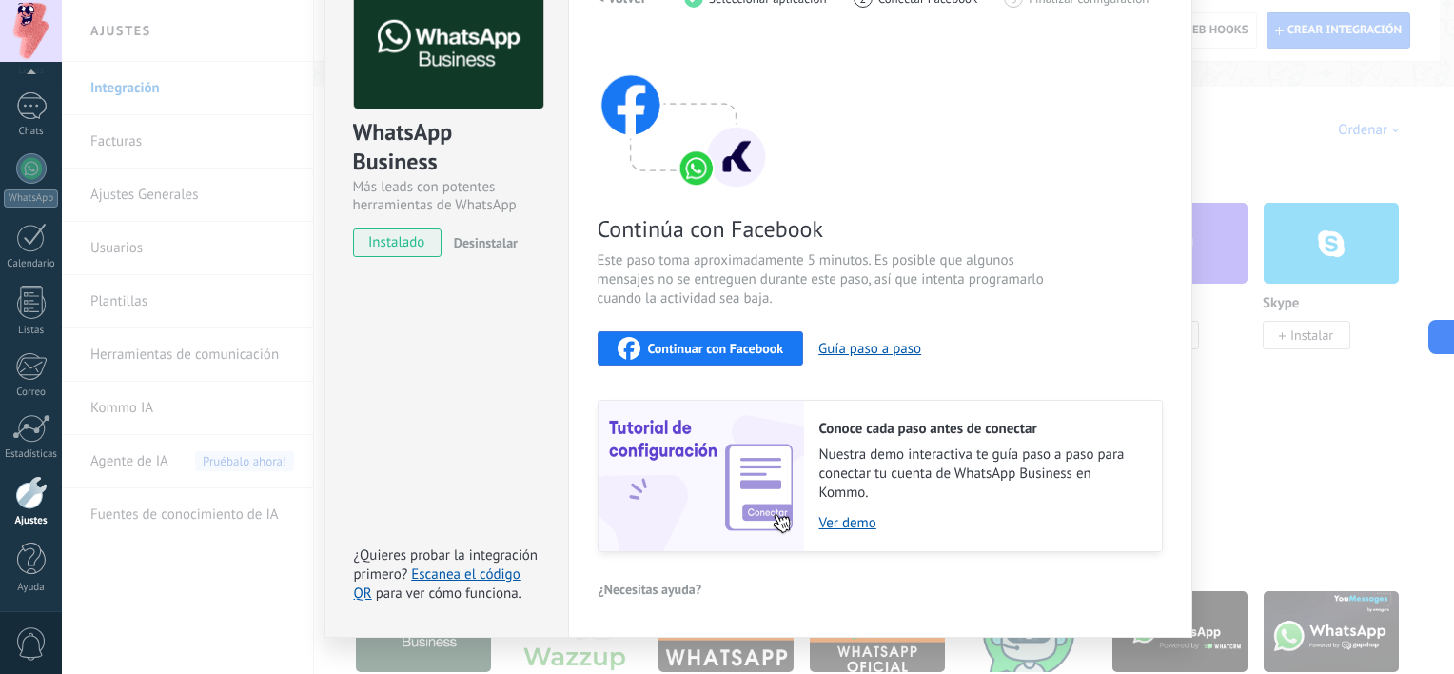
click at [733, 337] on div "Continuar con Facebook" at bounding box center [701, 348] width 167 height 23
